Goal: Information Seeking & Learning: Find specific fact

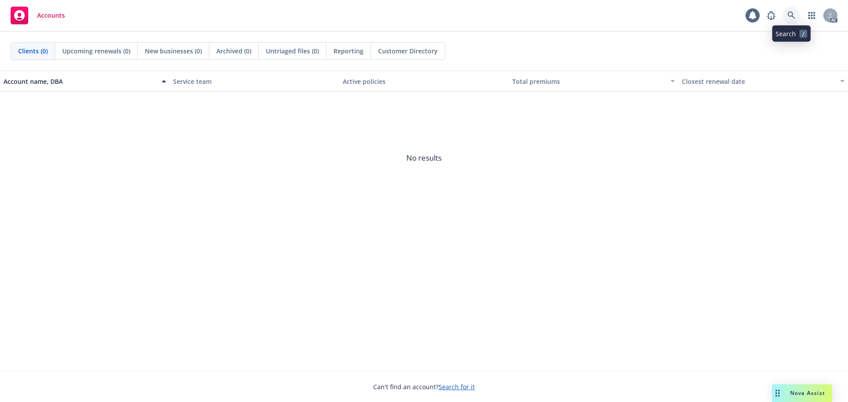
click at [792, 18] on icon at bounding box center [791, 15] width 8 height 8
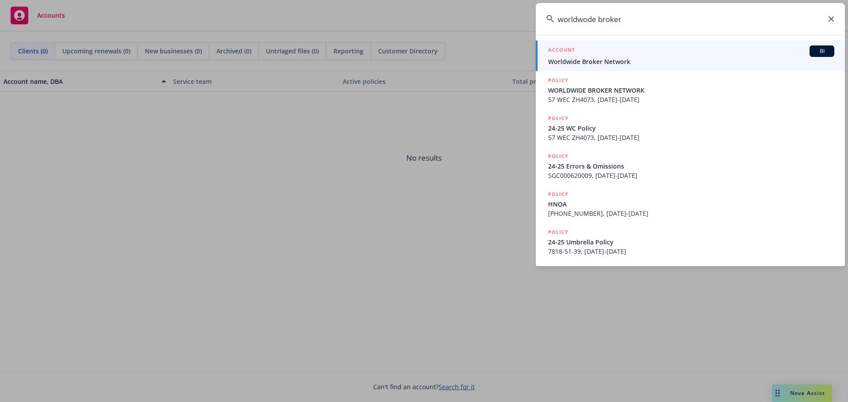
type input "worldwode broker"
click at [648, 49] on div "ACCOUNT BI" at bounding box center [691, 50] width 286 height 11
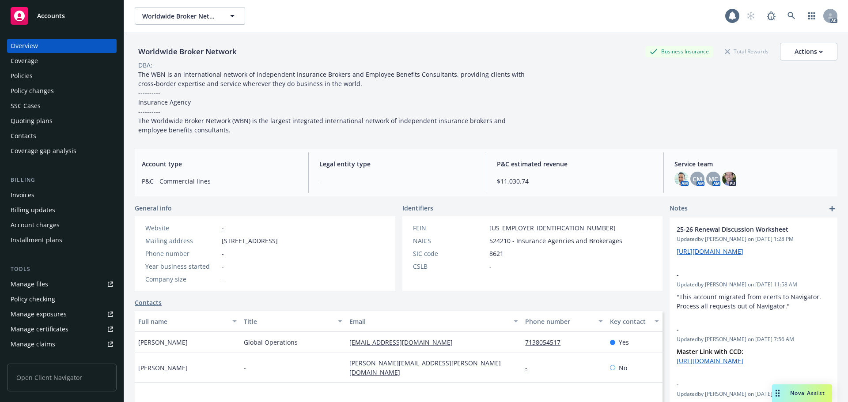
click at [37, 79] on div "Policies" at bounding box center [62, 76] width 102 height 14
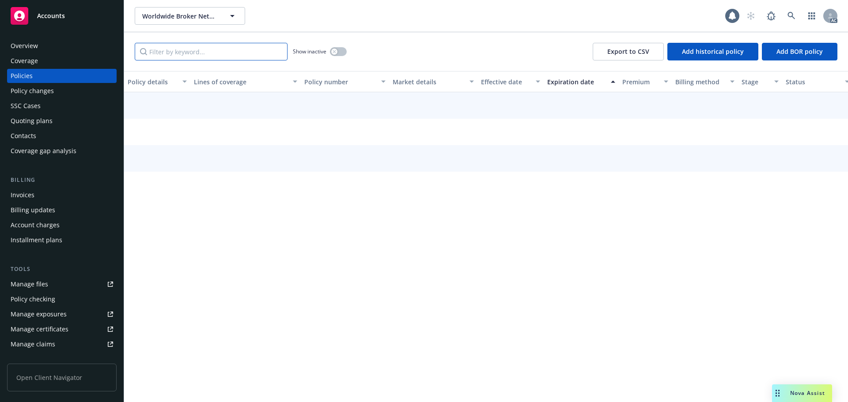
click at [174, 57] on input "Filter by keyword..." at bounding box center [211, 52] width 153 height 18
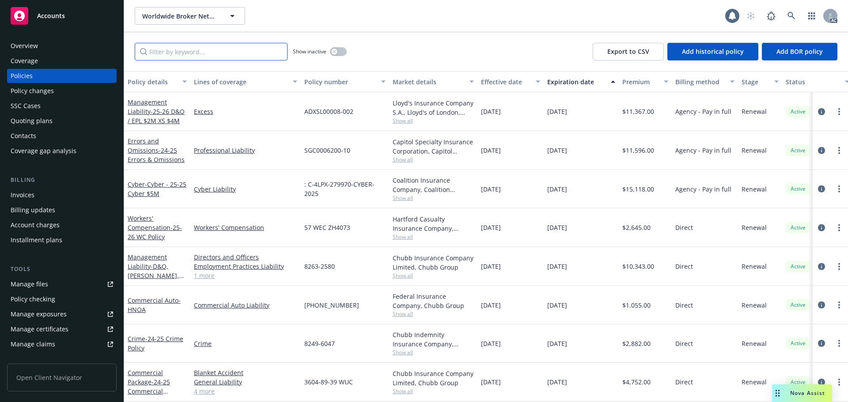
paste input "ZH4073"
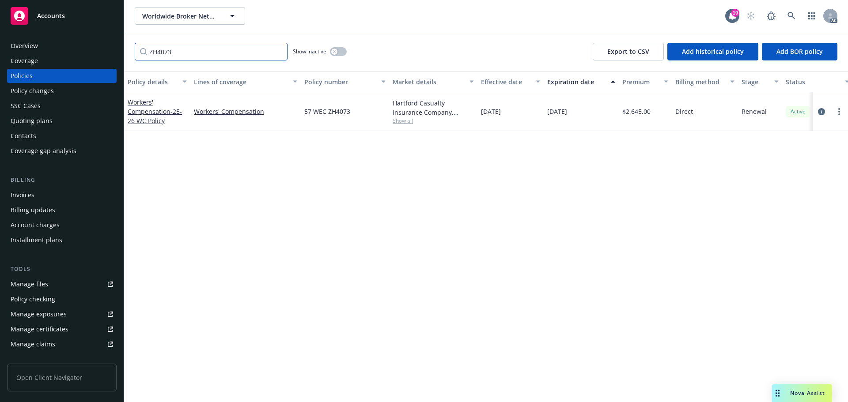
type input "ZH4073"
click at [793, 12] on icon at bounding box center [791, 16] width 8 height 8
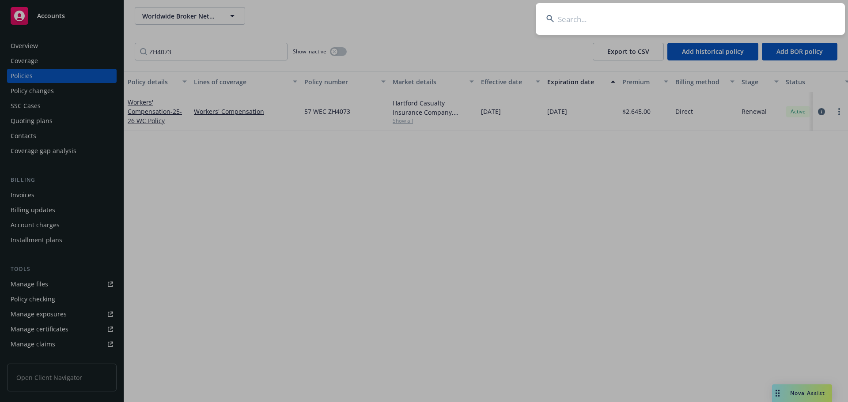
click at [591, 28] on input at bounding box center [690, 19] width 309 height 32
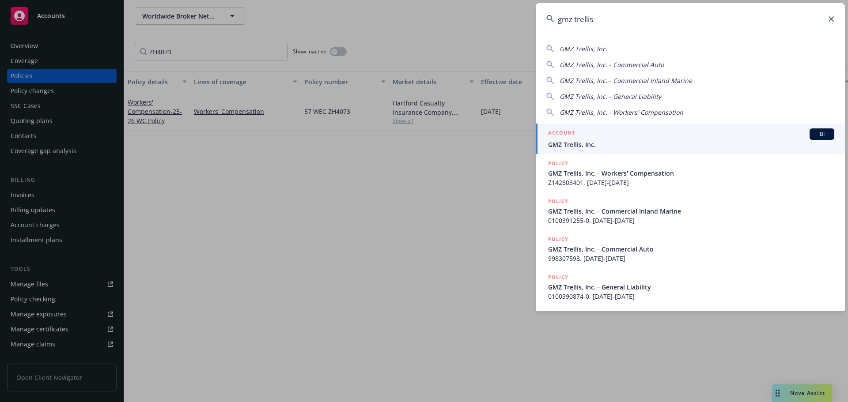
type input "gmz trellis"
click at [593, 139] on div "ACCOUNT BI" at bounding box center [691, 133] width 286 height 11
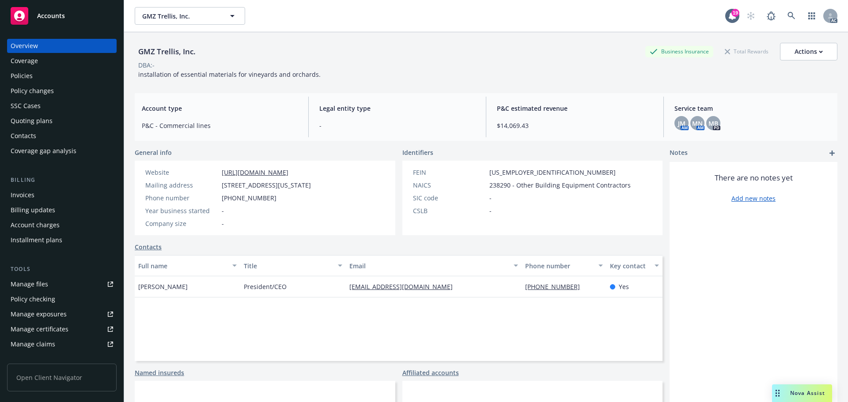
click at [29, 78] on div "Policies" at bounding box center [22, 76] width 22 height 14
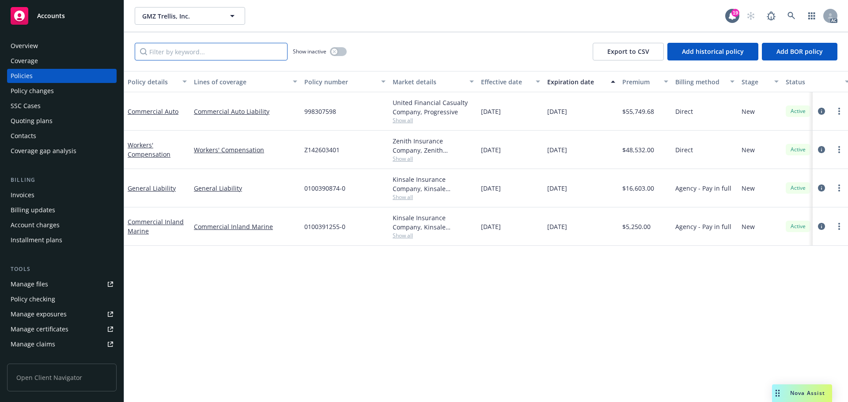
click at [245, 46] on input "Filter by keyword..." at bounding box center [211, 52] width 153 height 18
paste input "1003908740"
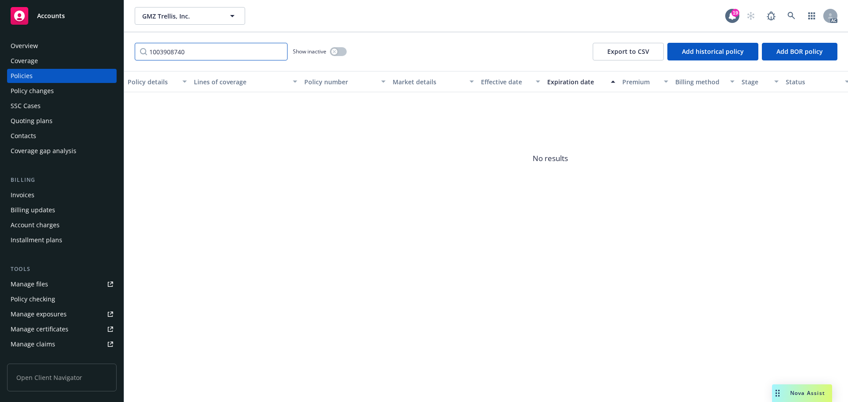
type input "1003908740"
drag, startPoint x: 43, startPoint y: 94, endPoint x: 59, endPoint y: 94, distance: 15.9
click at [43, 94] on div "Policy changes" at bounding box center [32, 91] width 43 height 14
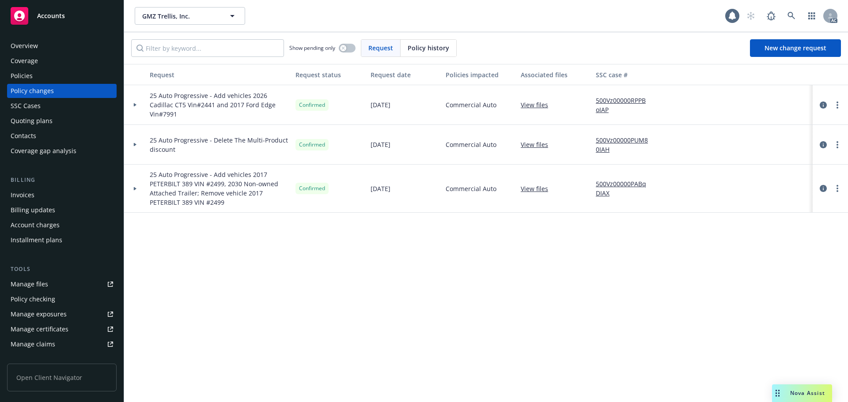
click at [431, 45] on span "Policy history" at bounding box center [429, 47] width 42 height 9
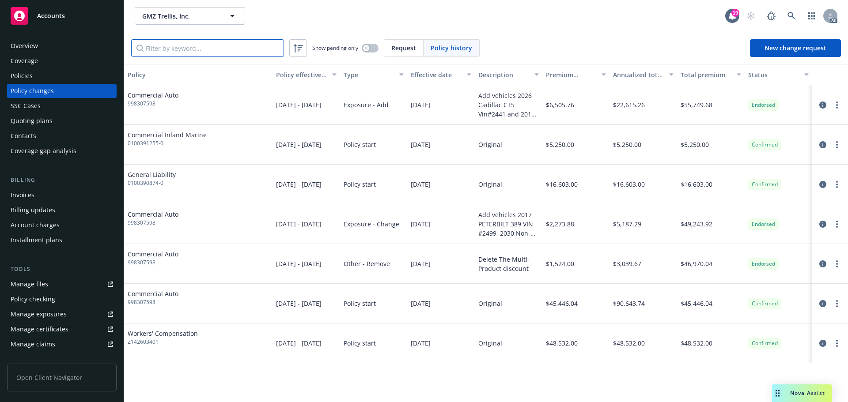
click at [230, 53] on input "Filter by keyword..." at bounding box center [207, 48] width 153 height 18
drag, startPoint x: 170, startPoint y: 48, endPoint x: 180, endPoint y: 50, distance: 9.6
click at [171, 48] on input "Filter by keyword..." at bounding box center [207, 48] width 153 height 18
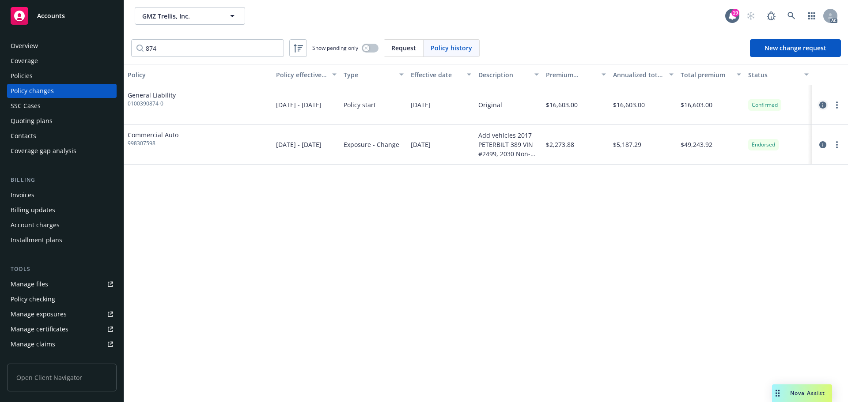
click at [824, 107] on icon "circleInformation" at bounding box center [822, 105] width 7 height 7
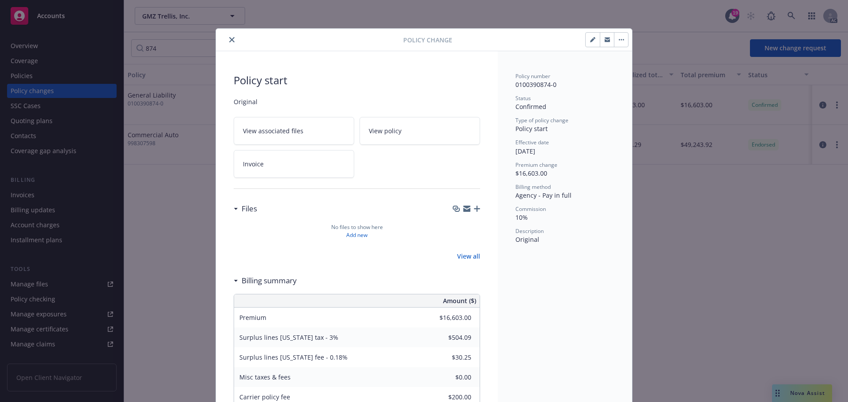
click at [228, 34] on button "close" at bounding box center [232, 39] width 11 height 11
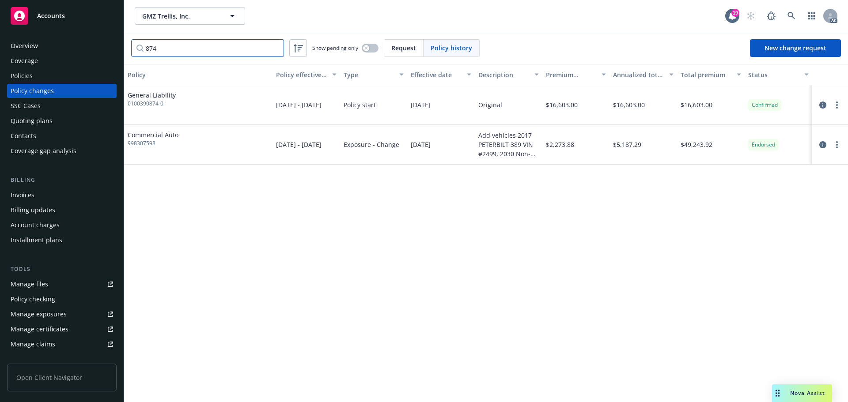
drag, startPoint x: 201, startPoint y: 46, endPoint x: 132, endPoint y: 48, distance: 68.5
click at [132, 48] on input "874" at bounding box center [207, 48] width 153 height 18
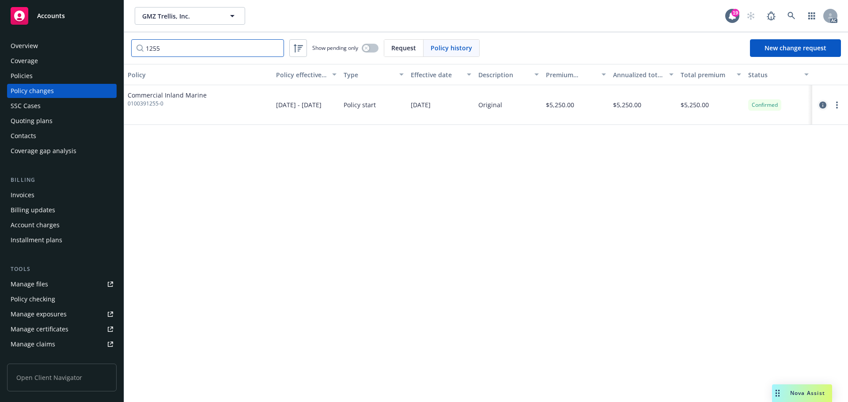
type input "1255"
click at [819, 106] on icon "circleInformation" at bounding box center [822, 105] width 7 height 7
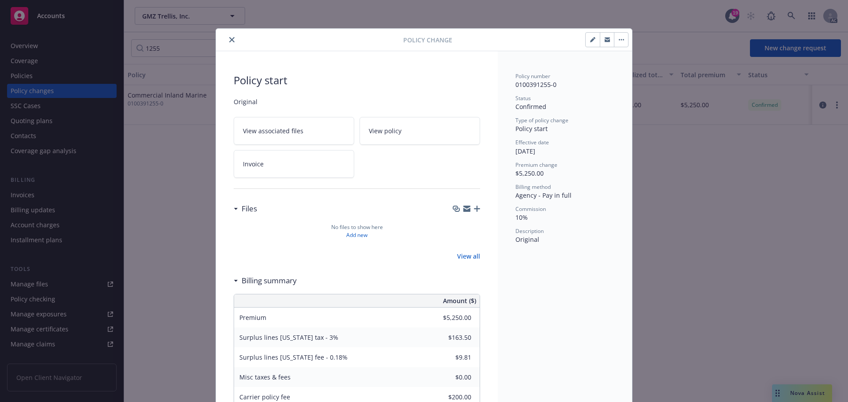
drag, startPoint x: 227, startPoint y: 37, endPoint x: 237, endPoint y: 38, distance: 9.8
click at [229, 37] on icon "close" at bounding box center [231, 39] width 5 height 5
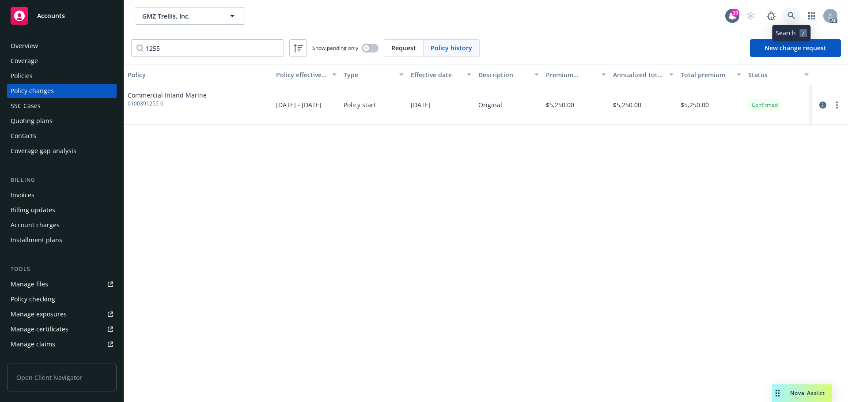
click at [788, 18] on icon at bounding box center [791, 16] width 8 height 8
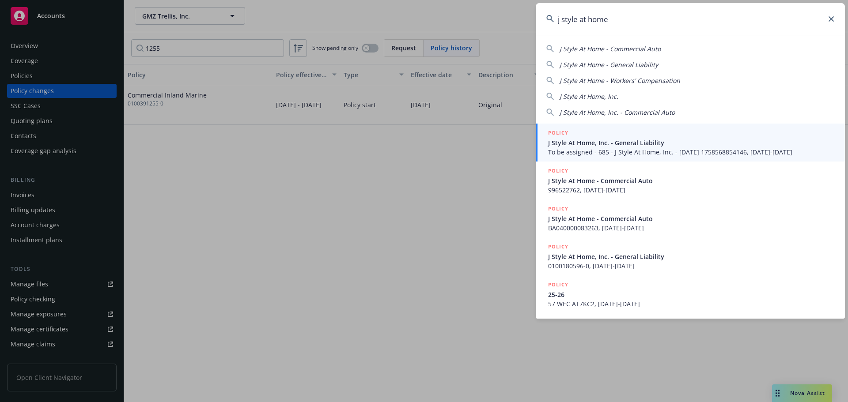
type input "j style at home"
click at [675, 145] on span "J Style At Home, Inc. - General Liability" at bounding box center [691, 142] width 286 height 9
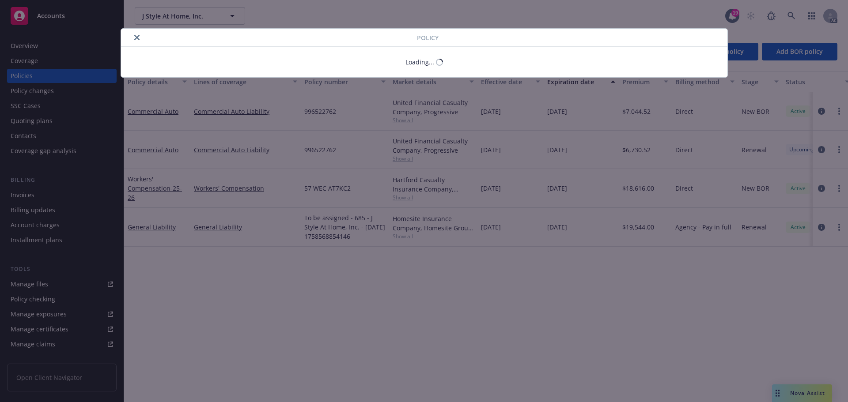
click at [137, 38] on icon "close" at bounding box center [136, 37] width 5 height 5
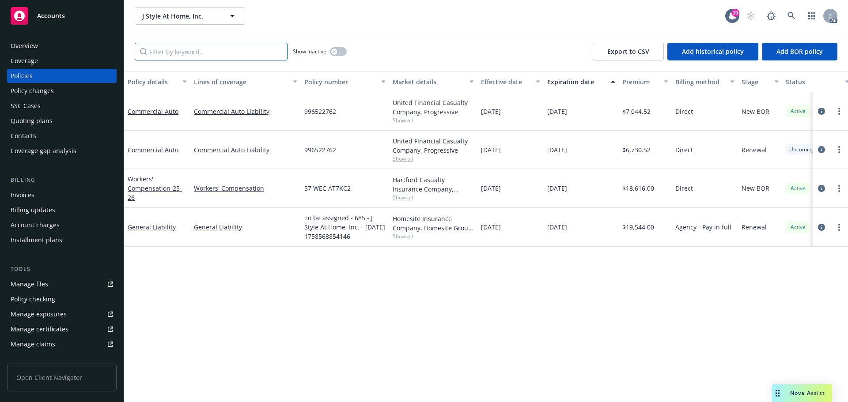
click at [253, 48] on input "Filter by keyword..." at bounding box center [211, 52] width 153 height 18
drag, startPoint x: 81, startPoint y: 92, endPoint x: 88, endPoint y: 91, distance: 7.1
click at [81, 92] on div "Policy changes" at bounding box center [62, 91] width 102 height 14
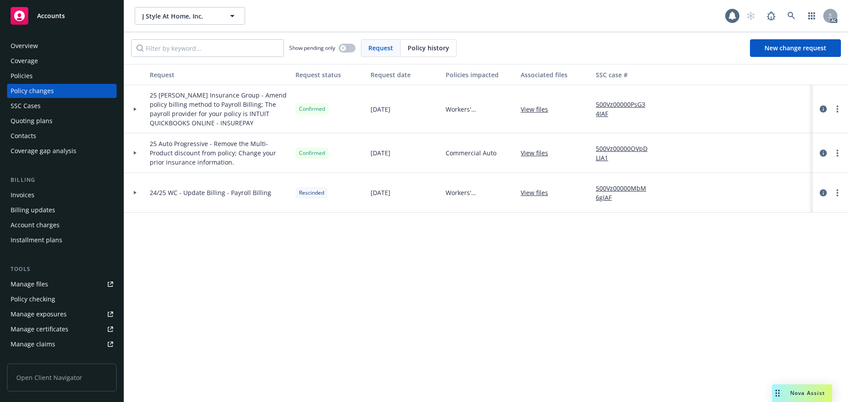
click at [415, 46] on span "Policy history" at bounding box center [429, 47] width 42 height 9
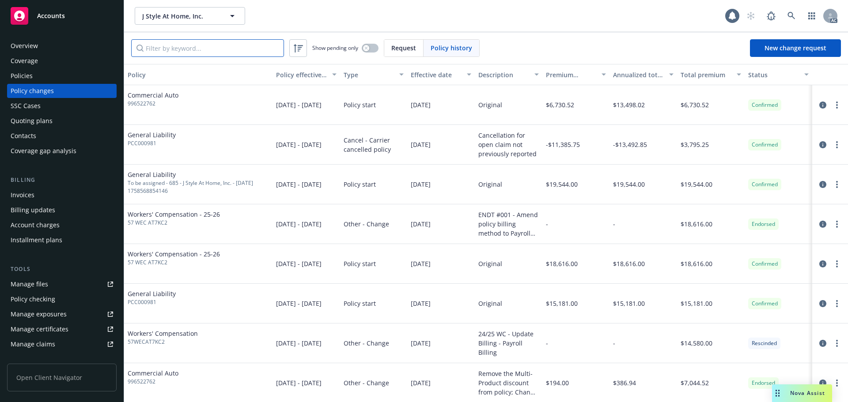
click at [227, 49] on input "Filter by keyword..." at bounding box center [207, 48] width 153 height 18
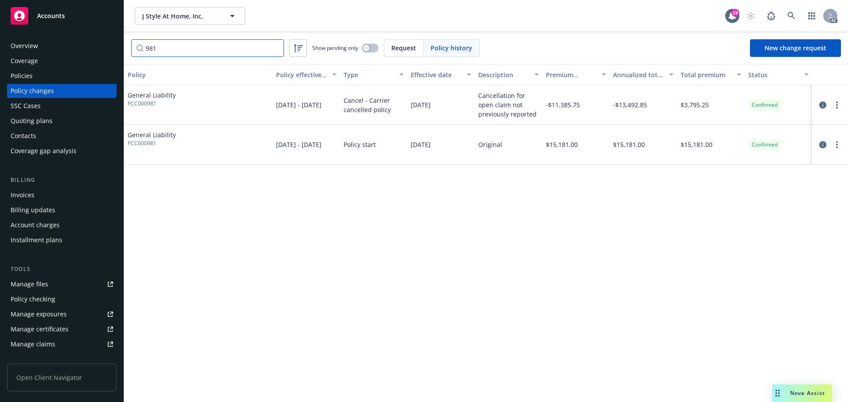
type input "981"
click at [820, 144] on icon "circleInformation" at bounding box center [822, 144] width 7 height 7
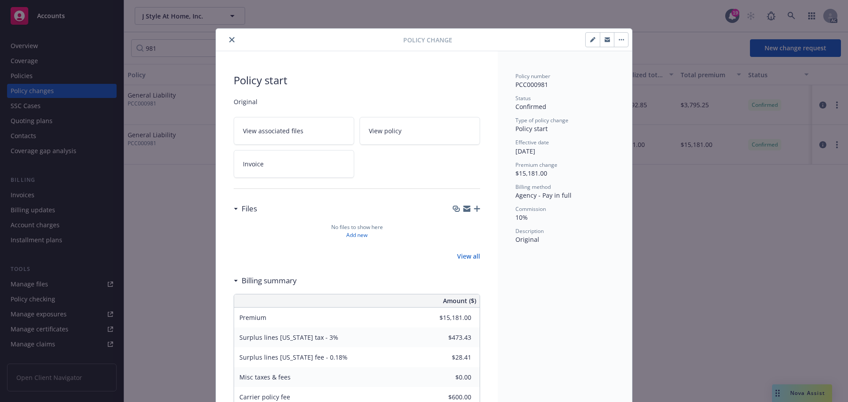
drag, startPoint x: 229, startPoint y: 38, endPoint x: 220, endPoint y: 60, distance: 24.6
click at [229, 38] on icon "close" at bounding box center [231, 39] width 5 height 5
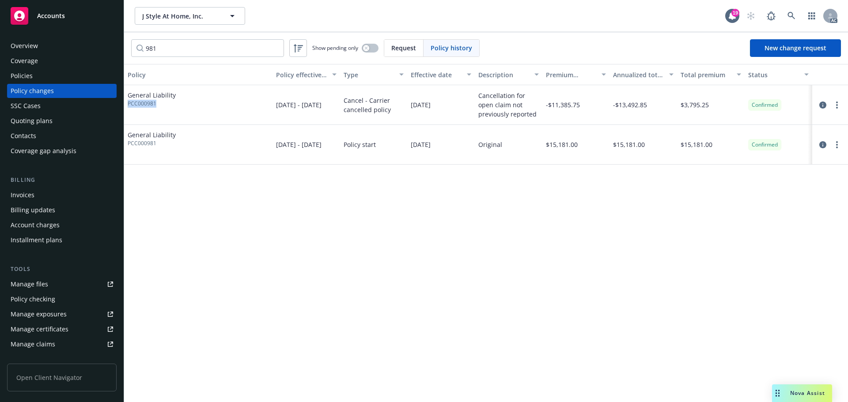
drag, startPoint x: 160, startPoint y: 105, endPoint x: 127, endPoint y: 105, distance: 33.6
click at [127, 105] on div "General Liability PCC000981" at bounding box center [198, 105] width 148 height 40
click at [53, 78] on div "Policies" at bounding box center [62, 76] width 102 height 14
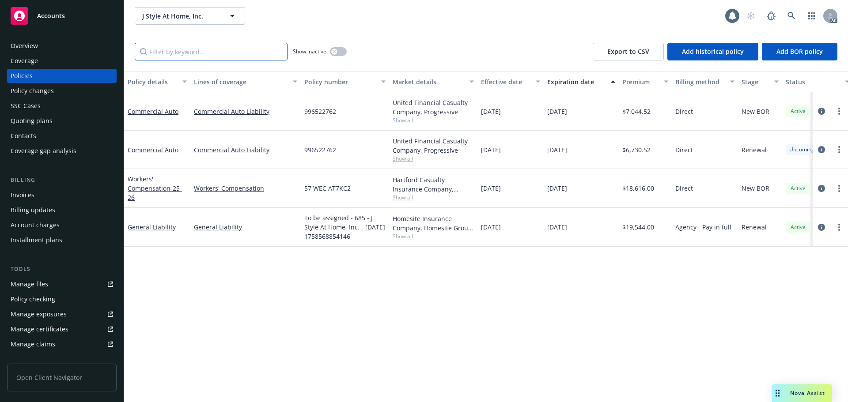
click at [181, 50] on input "Filter by keyword..." at bounding box center [211, 52] width 153 height 18
paste input "PCC000981"
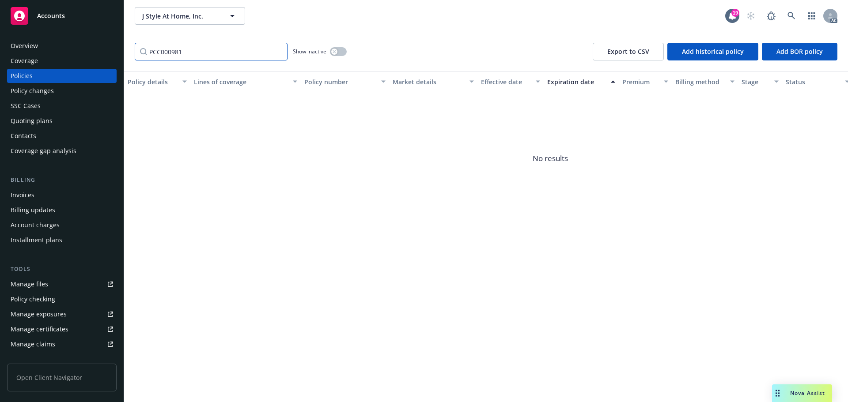
type input "PCC000981"
click at [340, 48] on button "button" at bounding box center [338, 51] width 17 height 9
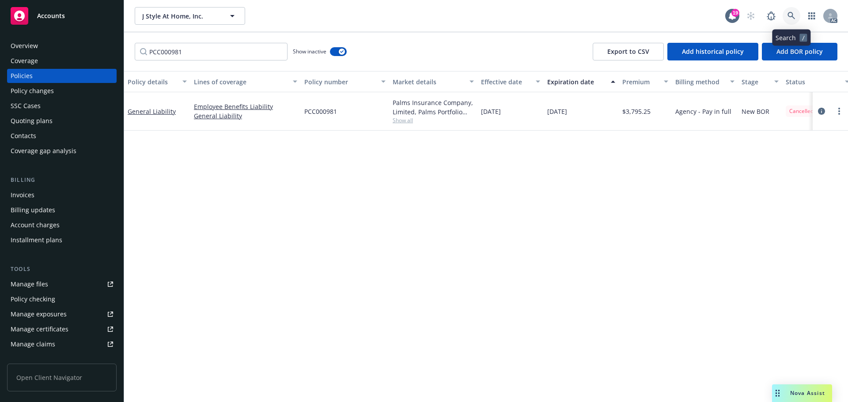
click at [797, 10] on link at bounding box center [791, 16] width 18 height 18
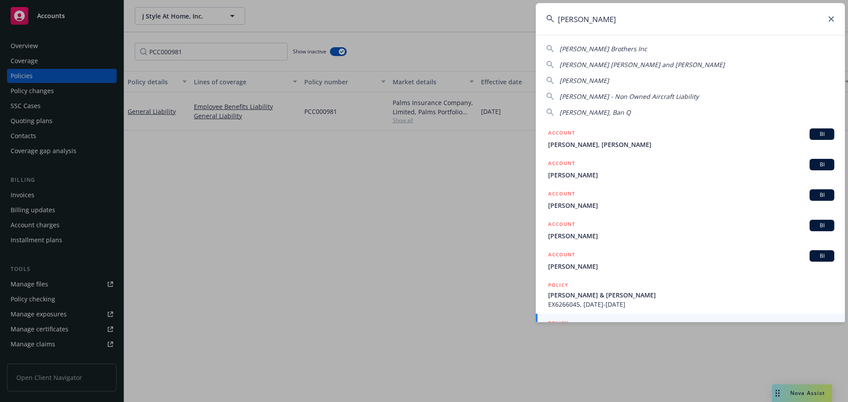
click at [545, 22] on input "nguyen" at bounding box center [690, 19] width 309 height 32
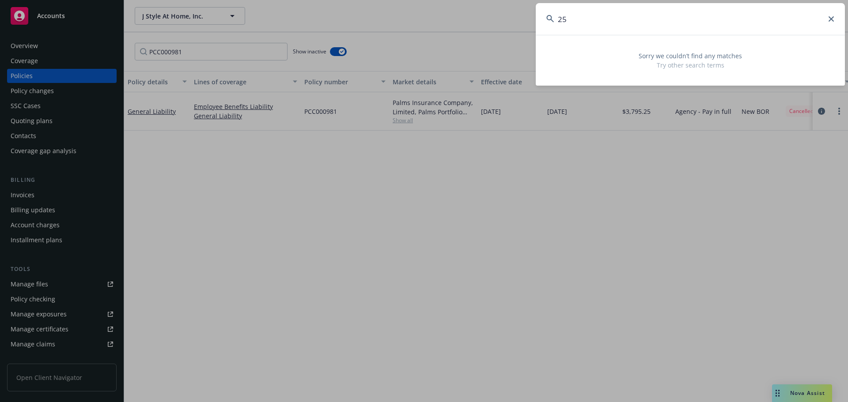
type input "2"
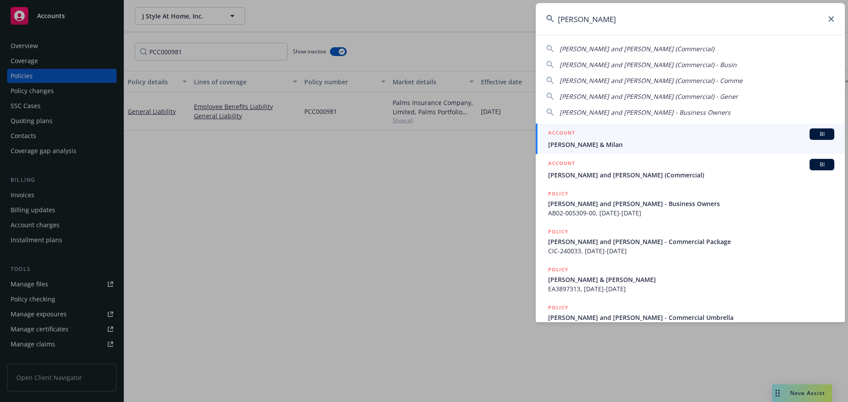
type input "phong nguyen"
click at [606, 139] on div "ACCOUNT BI" at bounding box center [691, 133] width 286 height 11
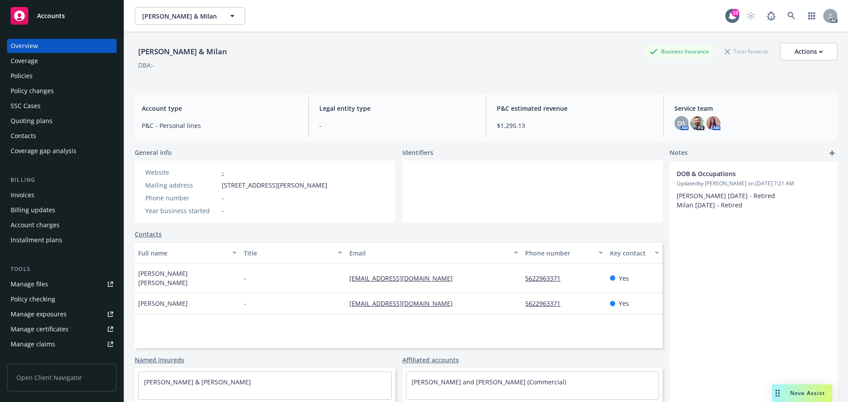
click at [68, 78] on div "Policies" at bounding box center [62, 76] width 102 height 14
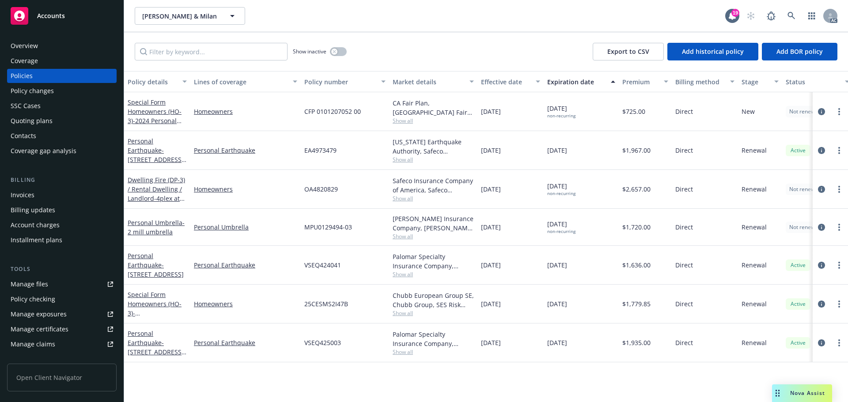
click at [331, 304] on span "25CESMS2I47B" at bounding box center [326, 303] width 44 height 9
copy span "25CESMS2I47B"
click at [787, 14] on icon at bounding box center [791, 16] width 8 height 8
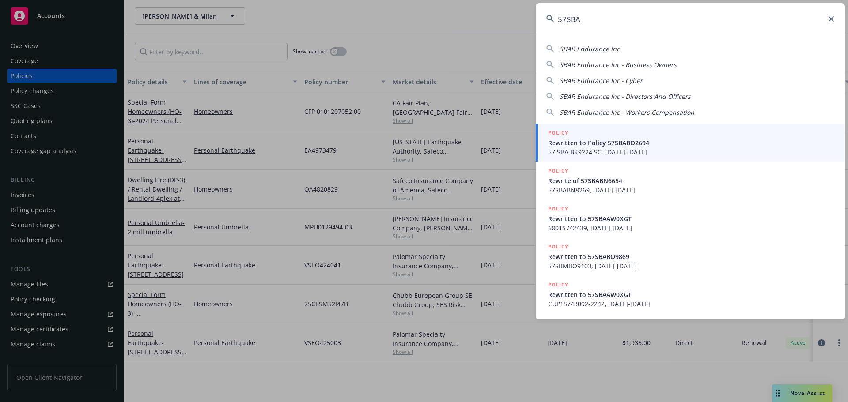
type input "57SBA"
click at [639, 144] on span "Rewritten to Policy 57SBABO2694" at bounding box center [691, 142] width 286 height 9
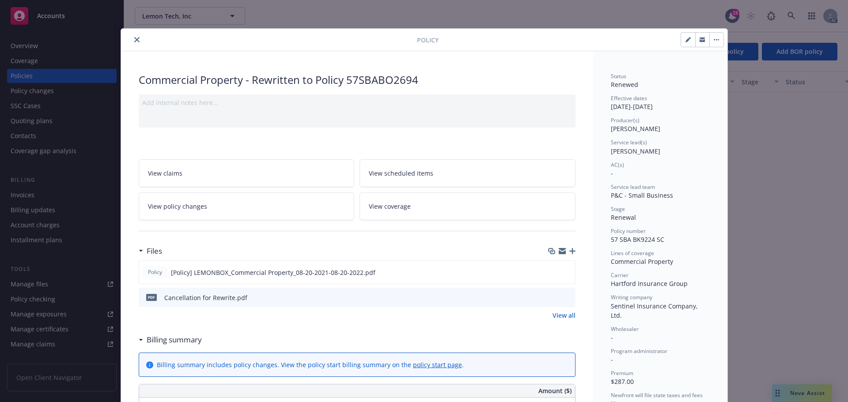
click at [134, 39] on icon "close" at bounding box center [136, 39] width 5 height 5
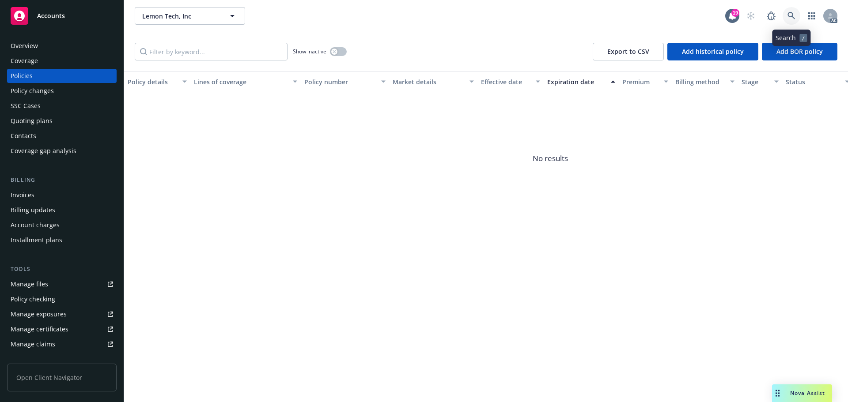
click at [788, 13] on icon at bounding box center [791, 16] width 8 height 8
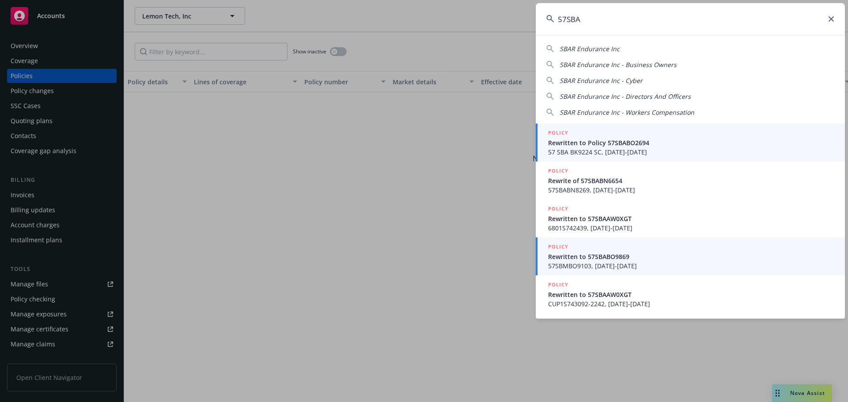
type input "57SBA"
click at [606, 266] on span "57SBMBO9103, [DATE]-[DATE]" at bounding box center [691, 265] width 286 height 9
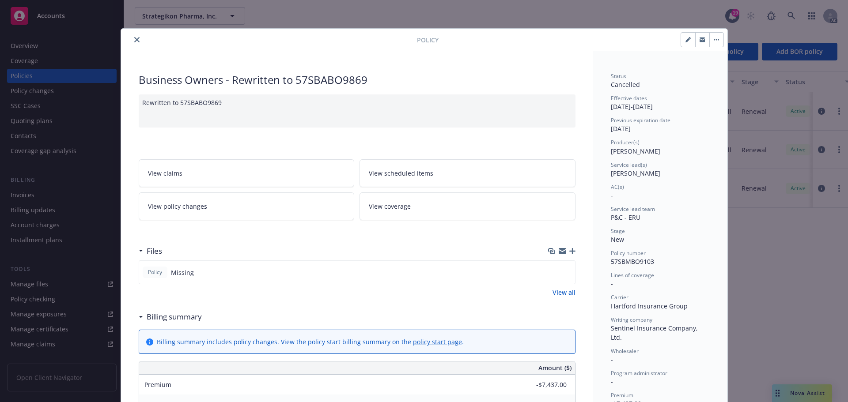
click at [134, 39] on icon "close" at bounding box center [136, 39] width 5 height 5
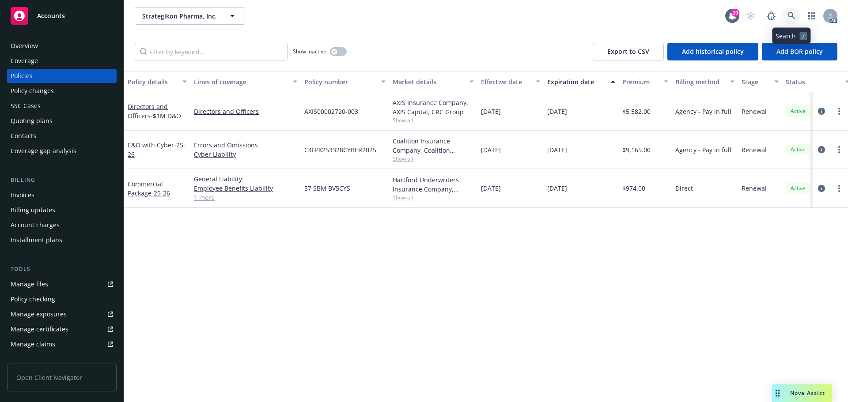
click at [793, 20] on link at bounding box center [791, 16] width 18 height 18
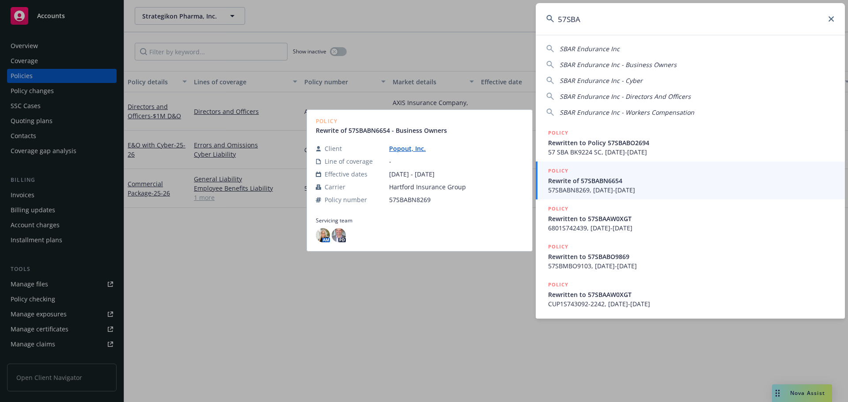
type input "57SBA"
click at [589, 189] on span "57SBABN8269, [DATE]-[DATE]" at bounding box center [691, 189] width 286 height 9
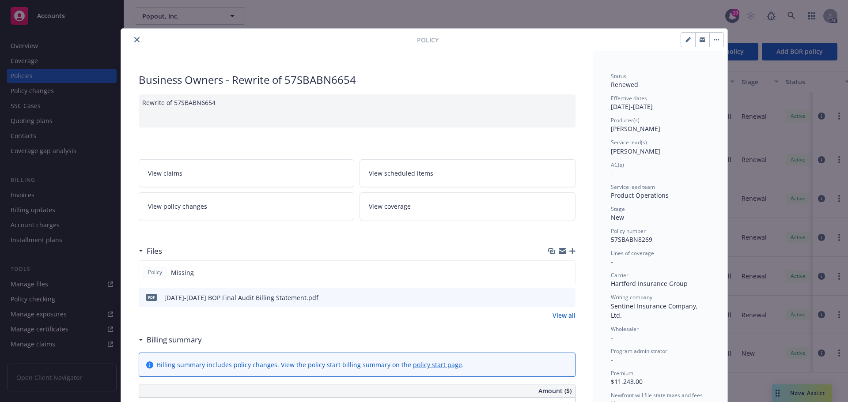
click at [132, 37] on button "close" at bounding box center [137, 39] width 11 height 11
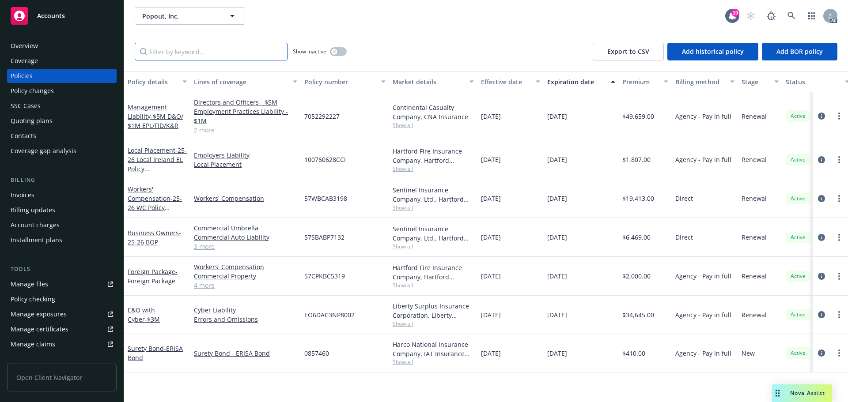
click at [195, 51] on input "Filter by keyword..." at bounding box center [211, 52] width 153 height 18
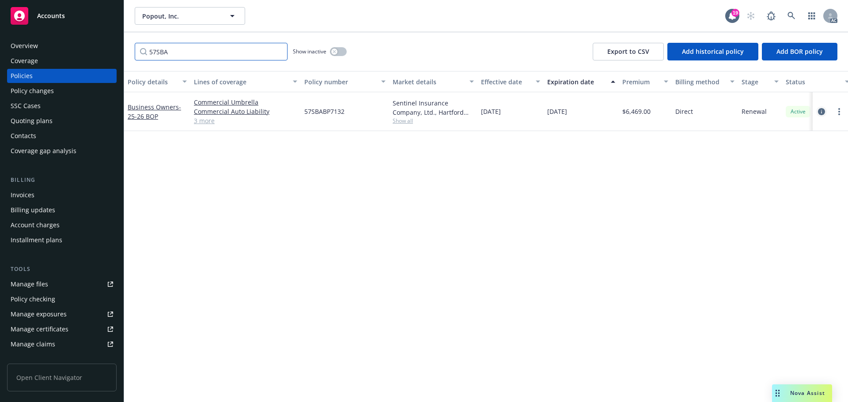
type input "57SBA"
click at [819, 113] on icon "circleInformation" at bounding box center [821, 111] width 7 height 7
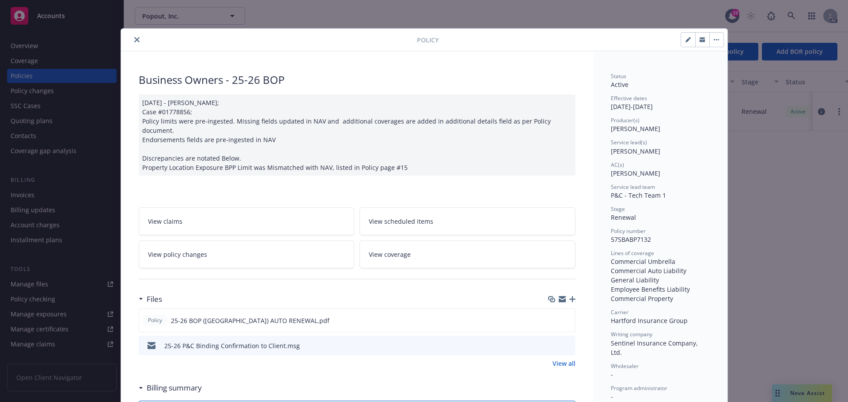
click at [134, 38] on icon "close" at bounding box center [136, 39] width 5 height 5
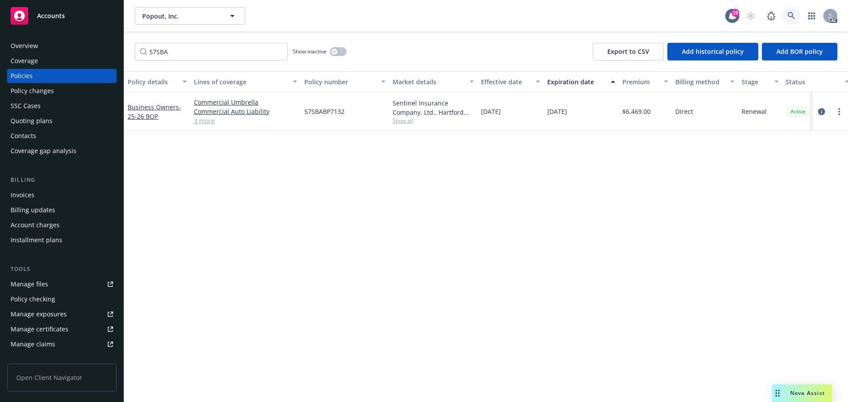
click at [784, 13] on link at bounding box center [791, 16] width 18 height 18
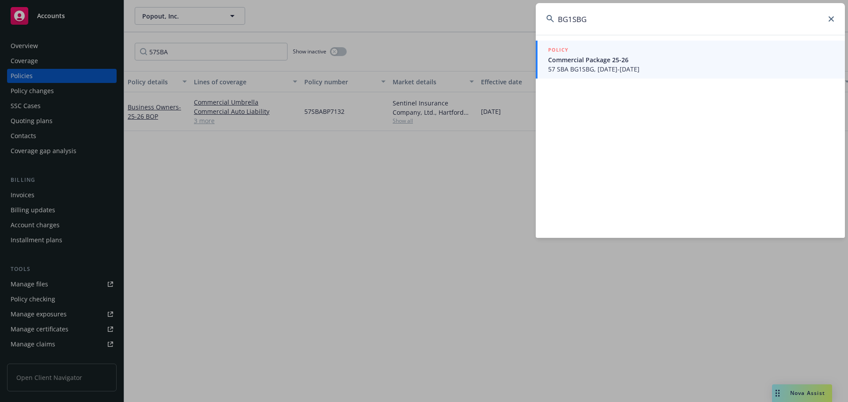
type input "BG1SBG"
click at [592, 60] on span "Commercial Package 25-26" at bounding box center [691, 59] width 286 height 9
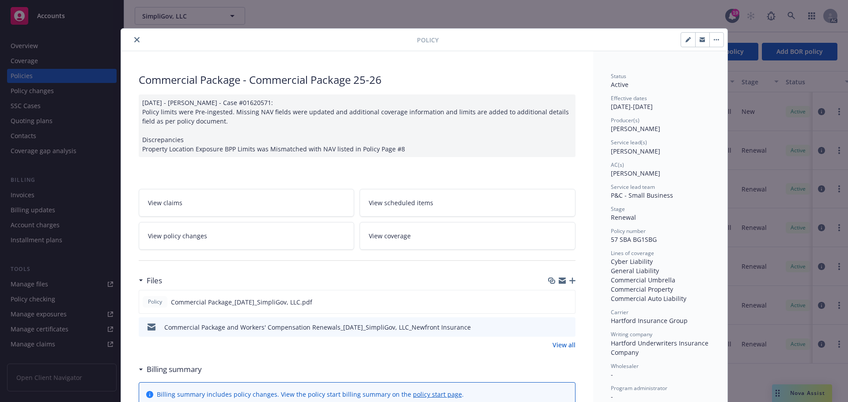
click at [134, 40] on icon "close" at bounding box center [136, 39] width 5 height 5
